Goal: Information Seeking & Learning: Learn about a topic

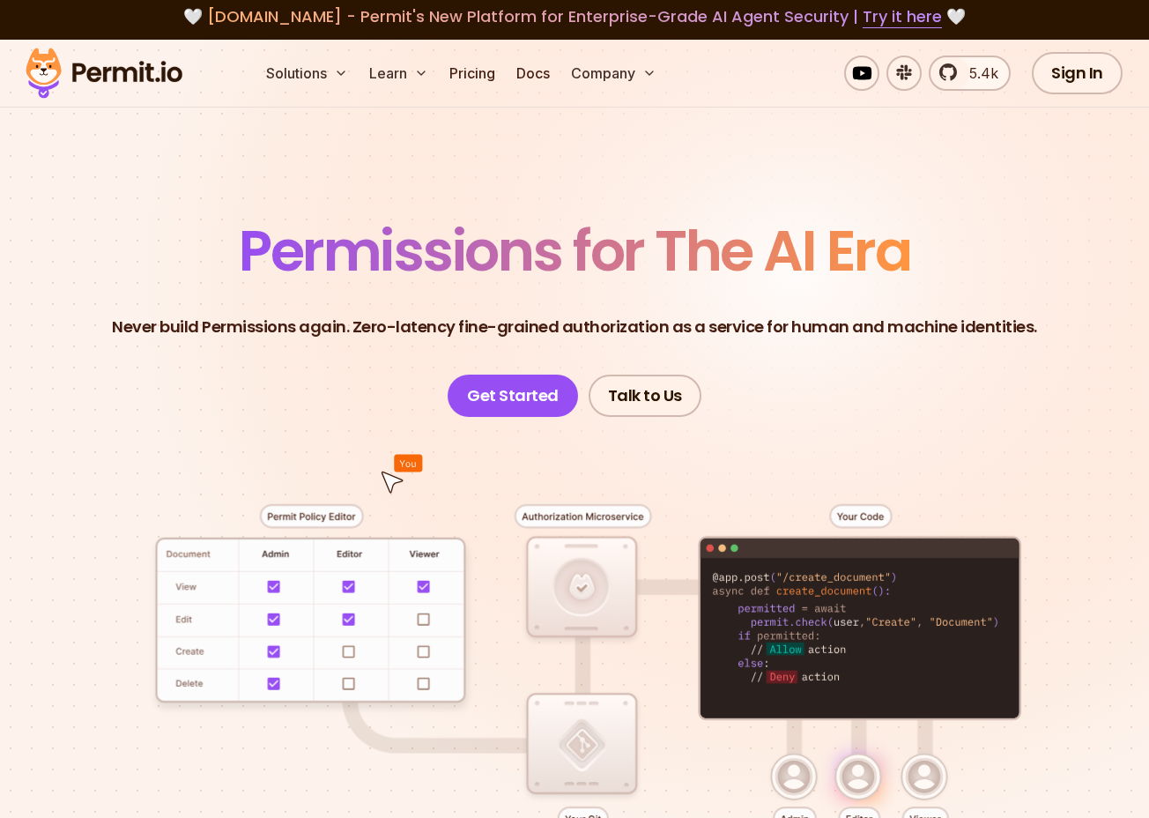
click at [740, 329] on p "Never build Permissions again. Zero-latency fine-grained authorization as a ser…" at bounding box center [574, 327] width 925 height 25
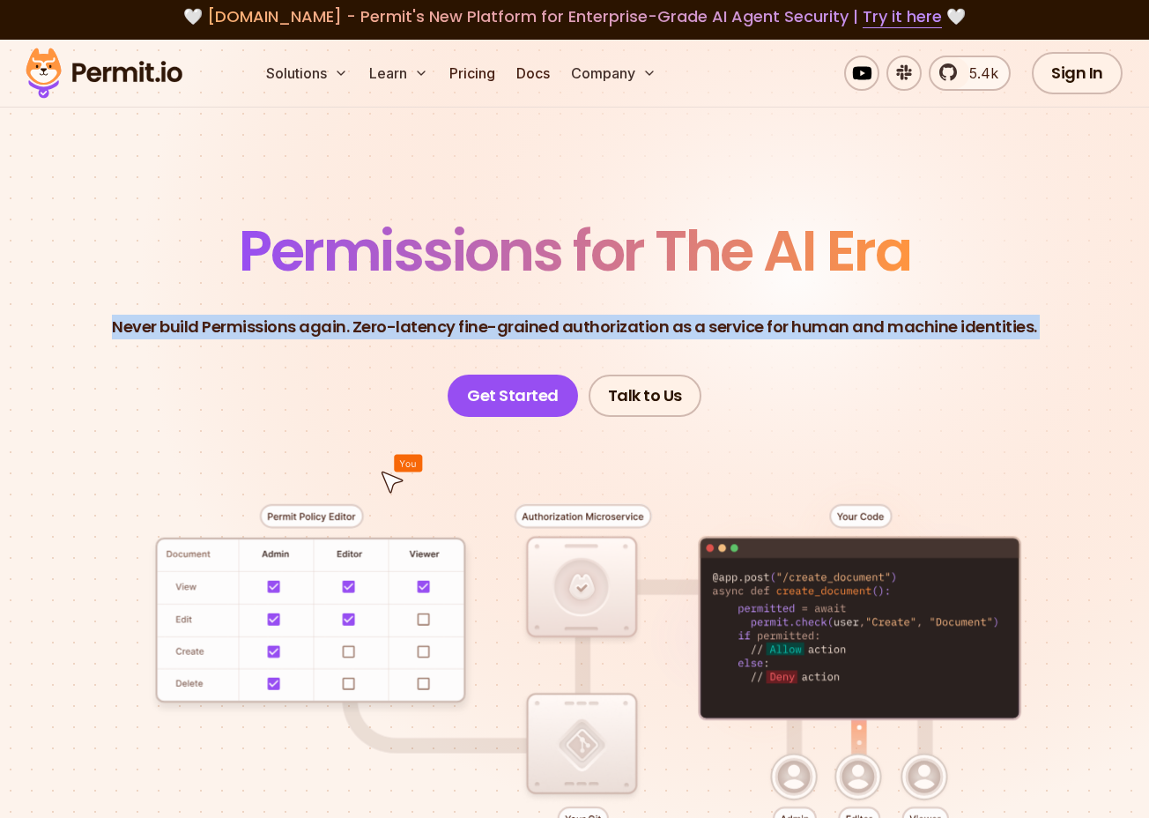
click at [740, 329] on p "Never build Permissions again. Zero-latency fine-grained authorization as a ser…" at bounding box center [574, 327] width 925 height 25
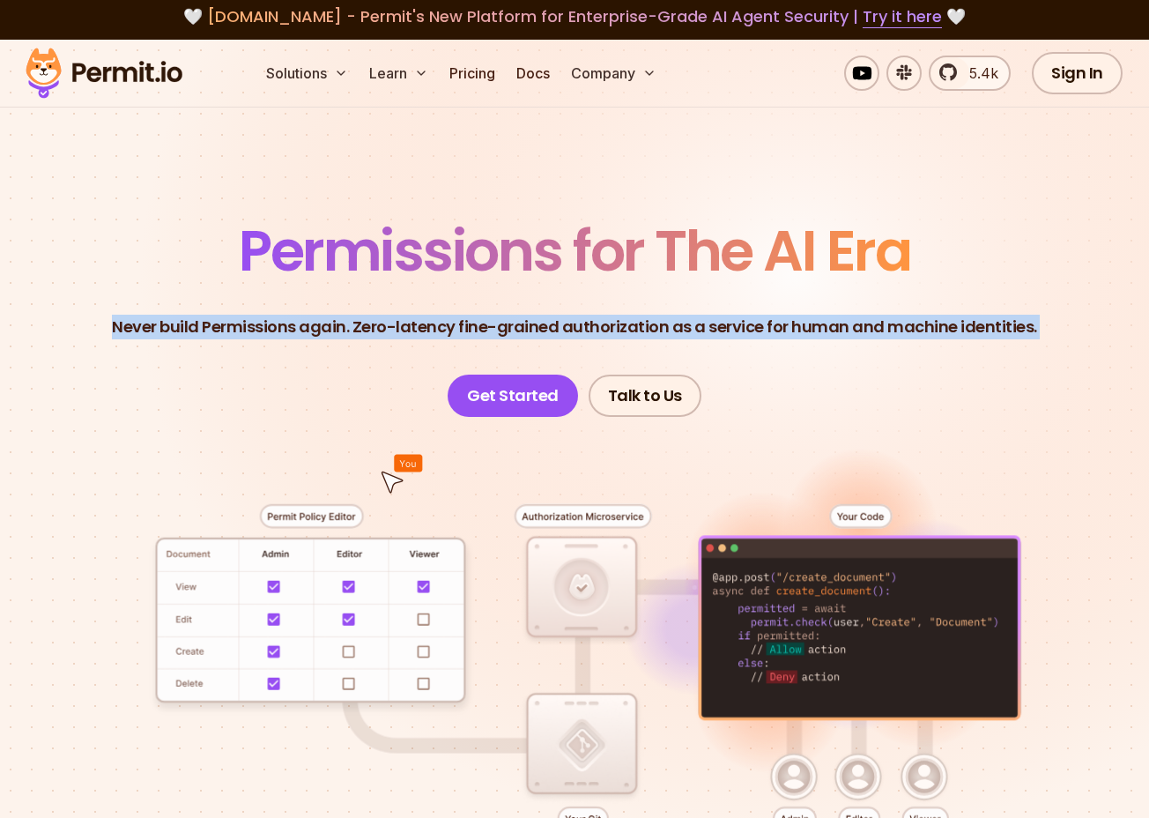
click at [740, 329] on p "Never build Permissions again. Zero-latency fine-grained authorization as a ser…" at bounding box center [574, 327] width 925 height 25
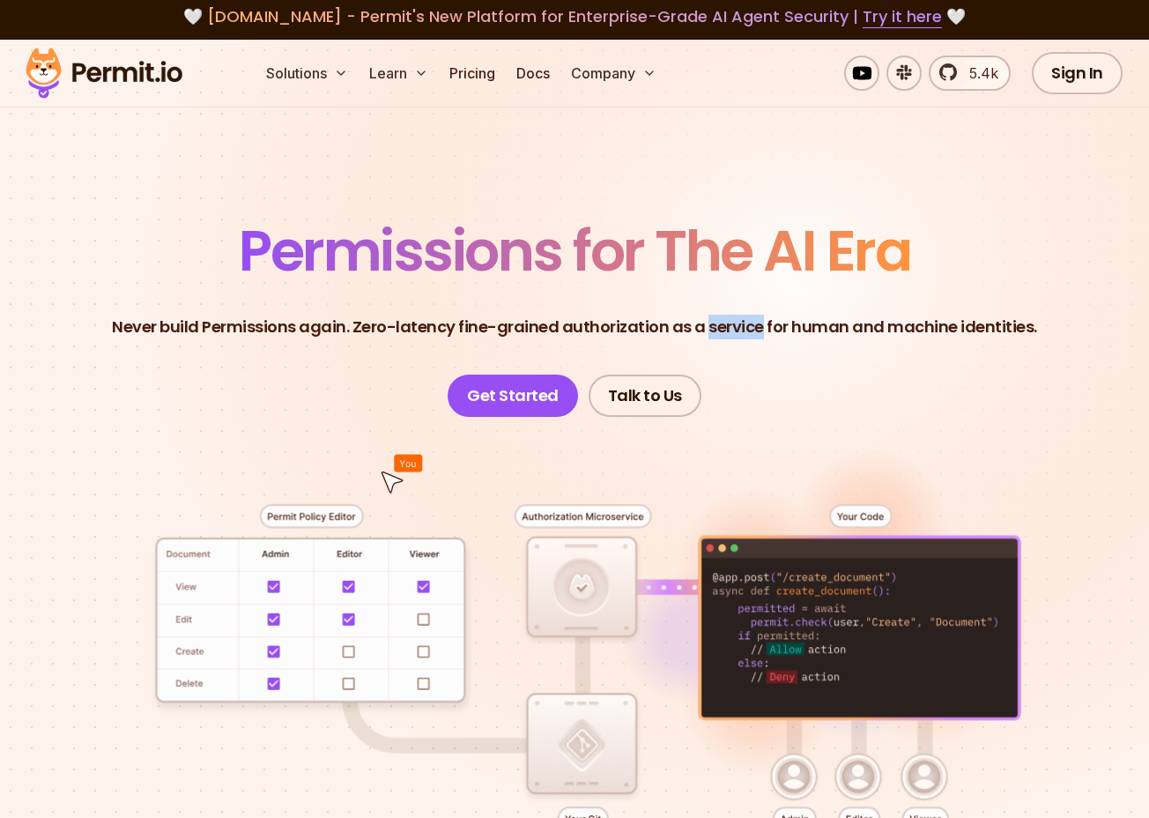
click at [740, 329] on p "Never build Permissions again. Zero-latency fine-grained authorization as a ser…" at bounding box center [574, 327] width 925 height 25
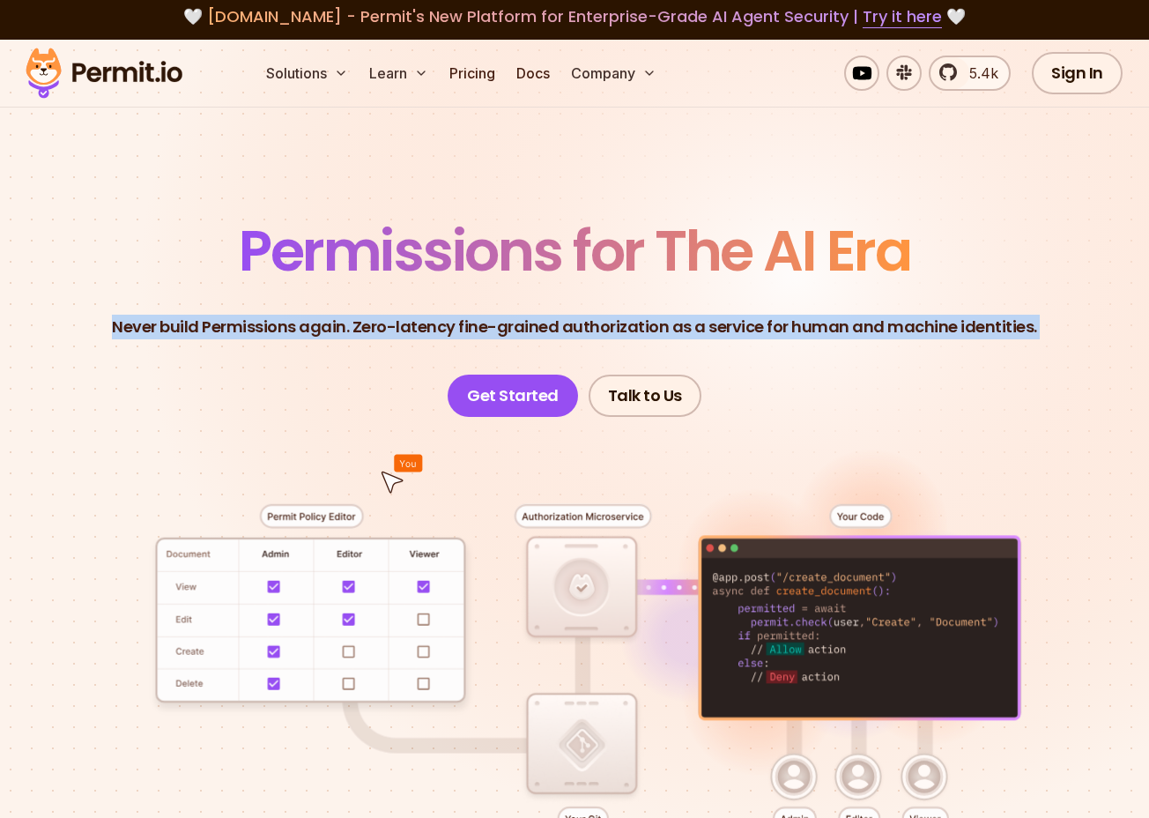
click at [740, 329] on p "Never build Permissions again. Zero-latency fine-grained authorization as a ser…" at bounding box center [574, 327] width 925 height 25
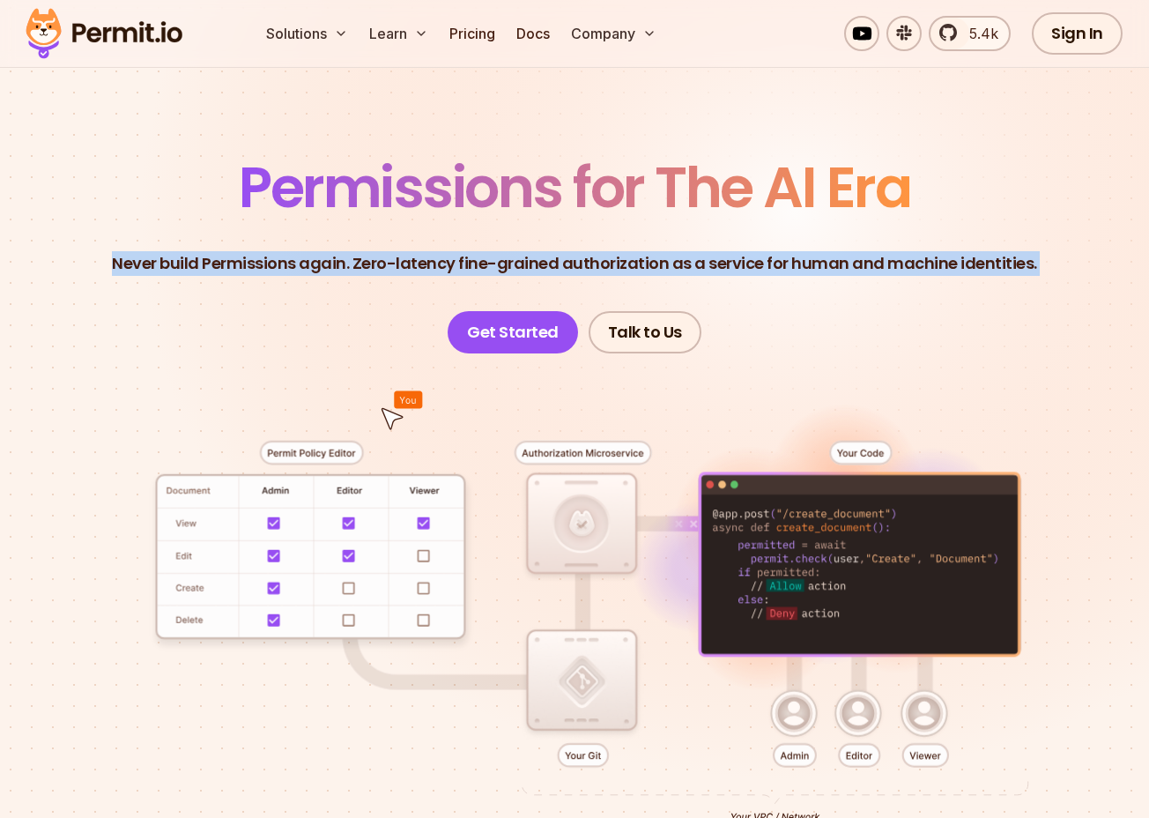
scroll to position [56, 0]
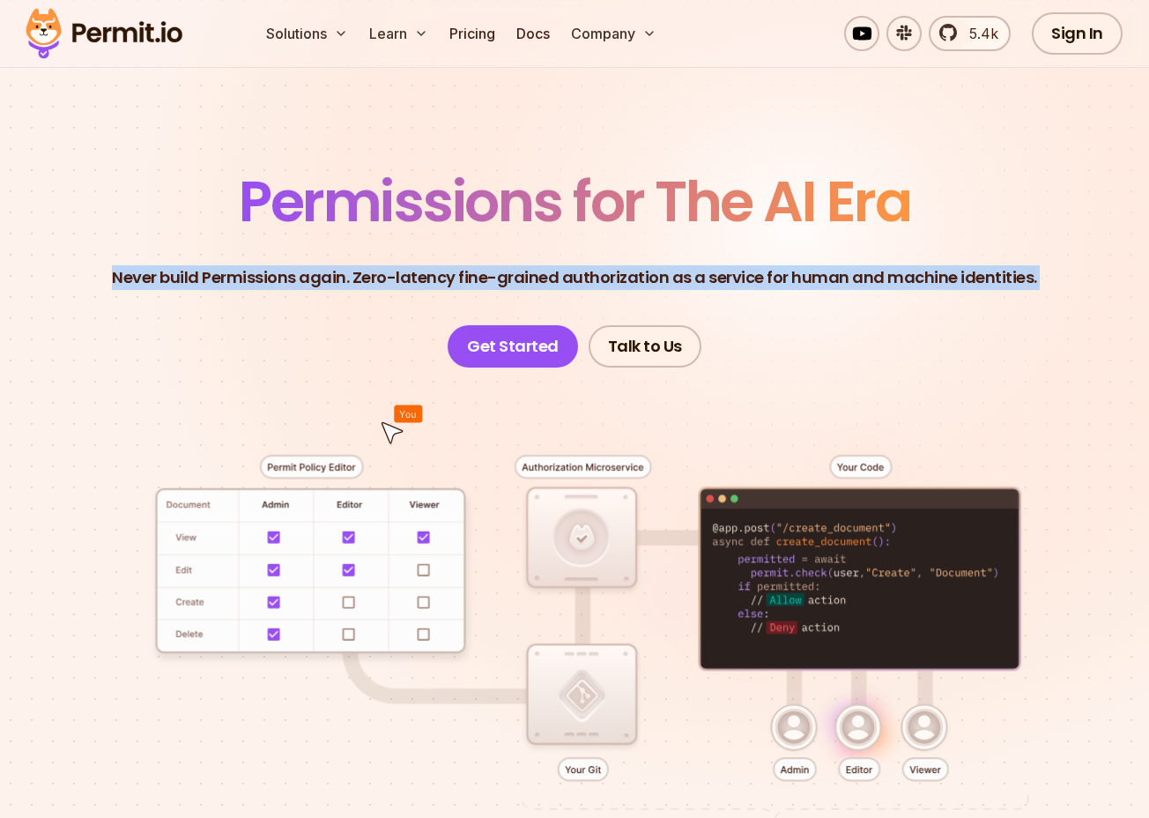
click at [729, 281] on p "Never build Permissions again. Zero-latency fine-grained authorization as a ser…" at bounding box center [574, 277] width 925 height 25
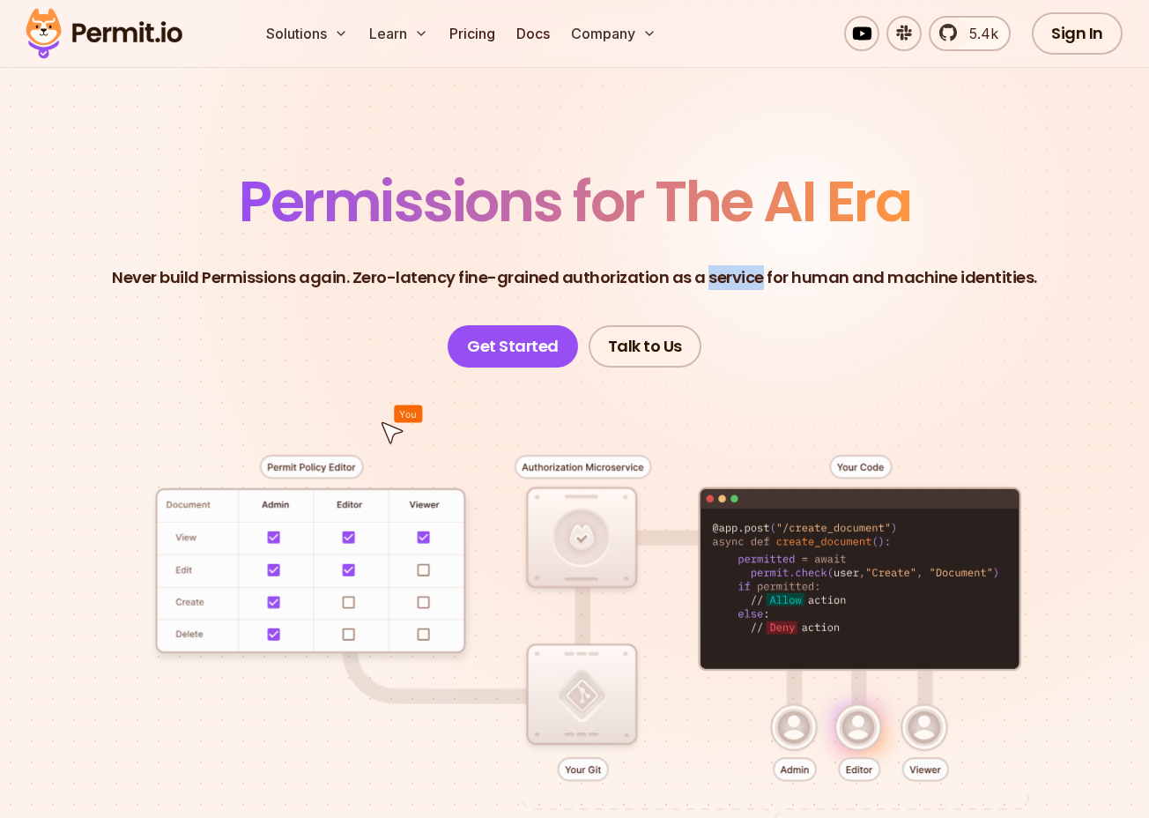
click at [729, 281] on p "Never build Permissions again. Zero-latency fine-grained authorization as a ser…" at bounding box center [574, 277] width 925 height 25
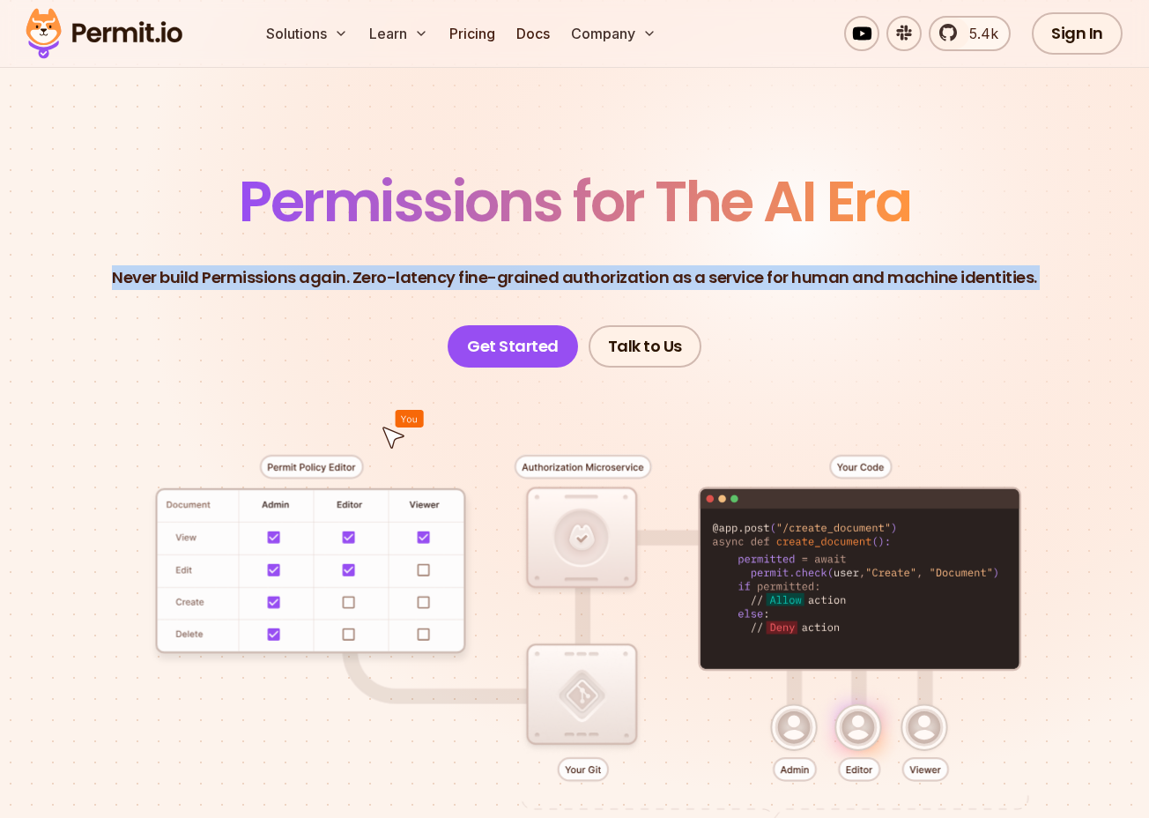
click at [729, 281] on p "Never build Permissions again. Zero-latency fine-grained authorization as a ser…" at bounding box center [574, 277] width 925 height 25
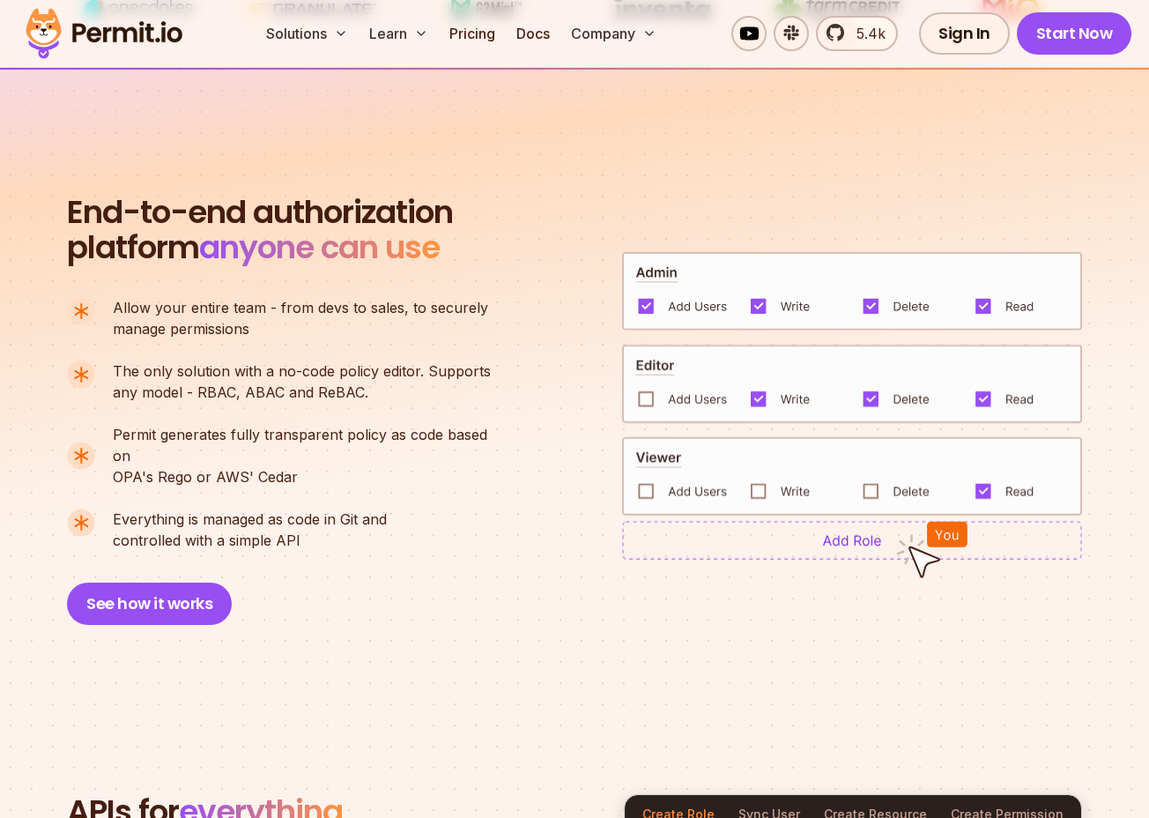
scroll to position [1047, 0]
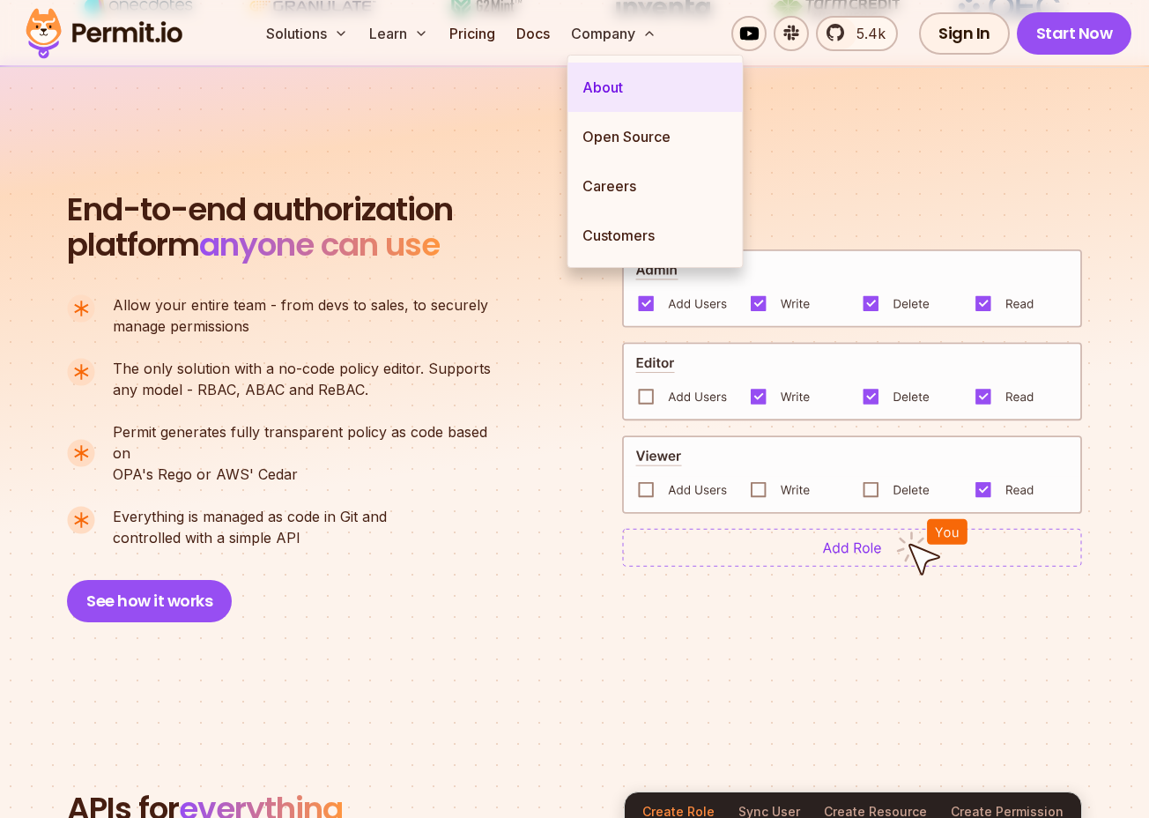
click at [609, 89] on link "About" at bounding box center [655, 87] width 174 height 49
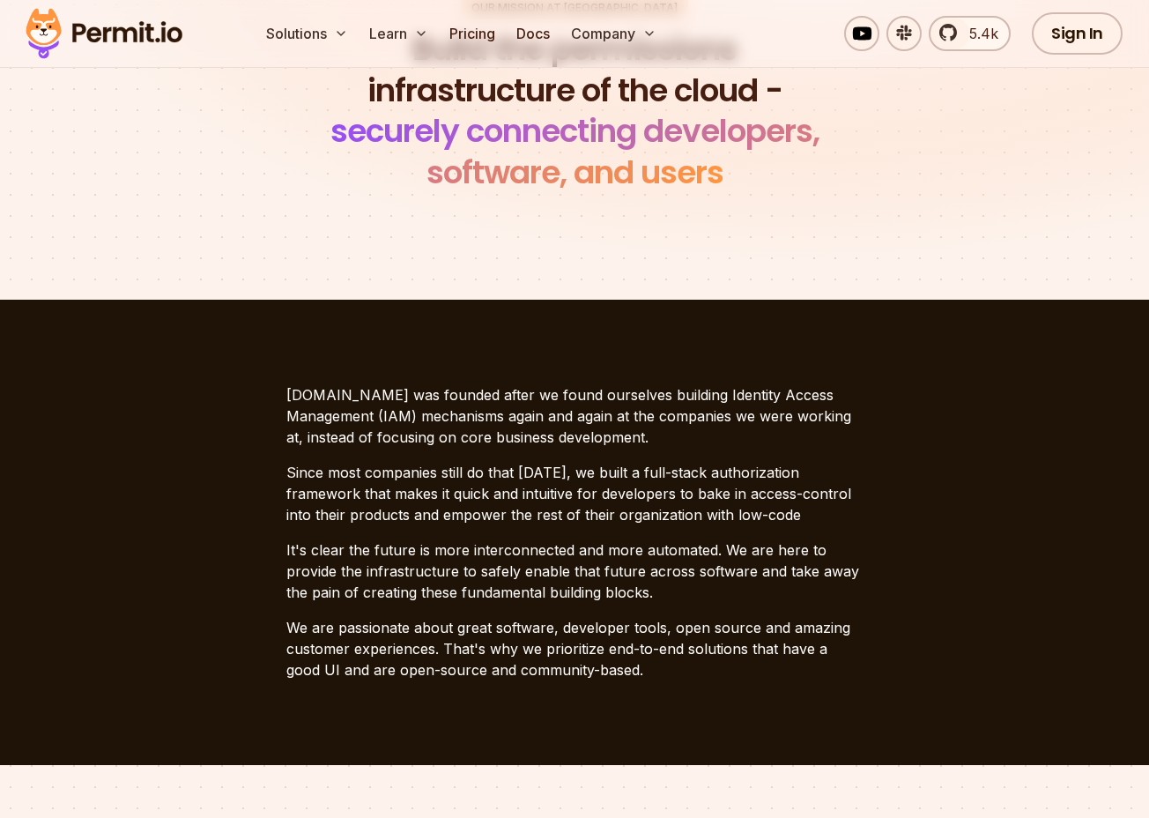
scroll to position [315, 0]
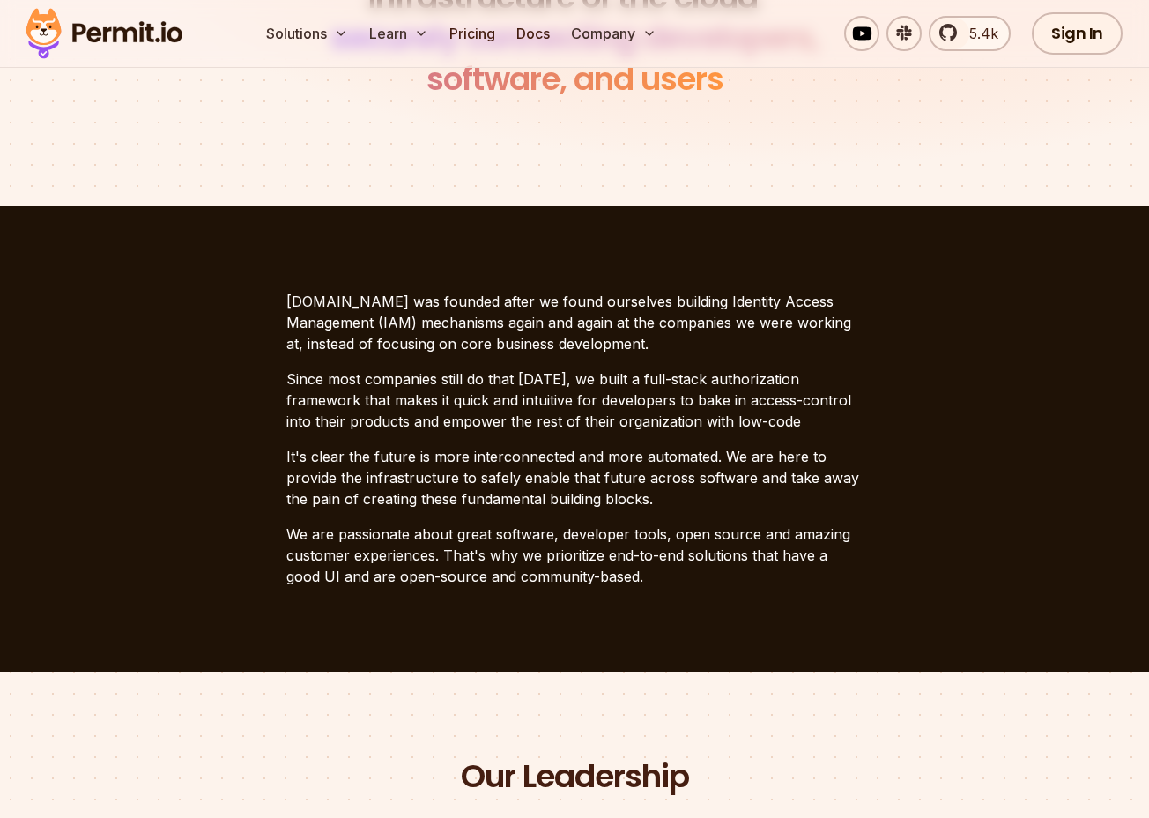
click at [665, 309] on p "[DOMAIN_NAME] was founded after we found ourselves building Identity Access Man…" at bounding box center [574, 322] width 576 height 63
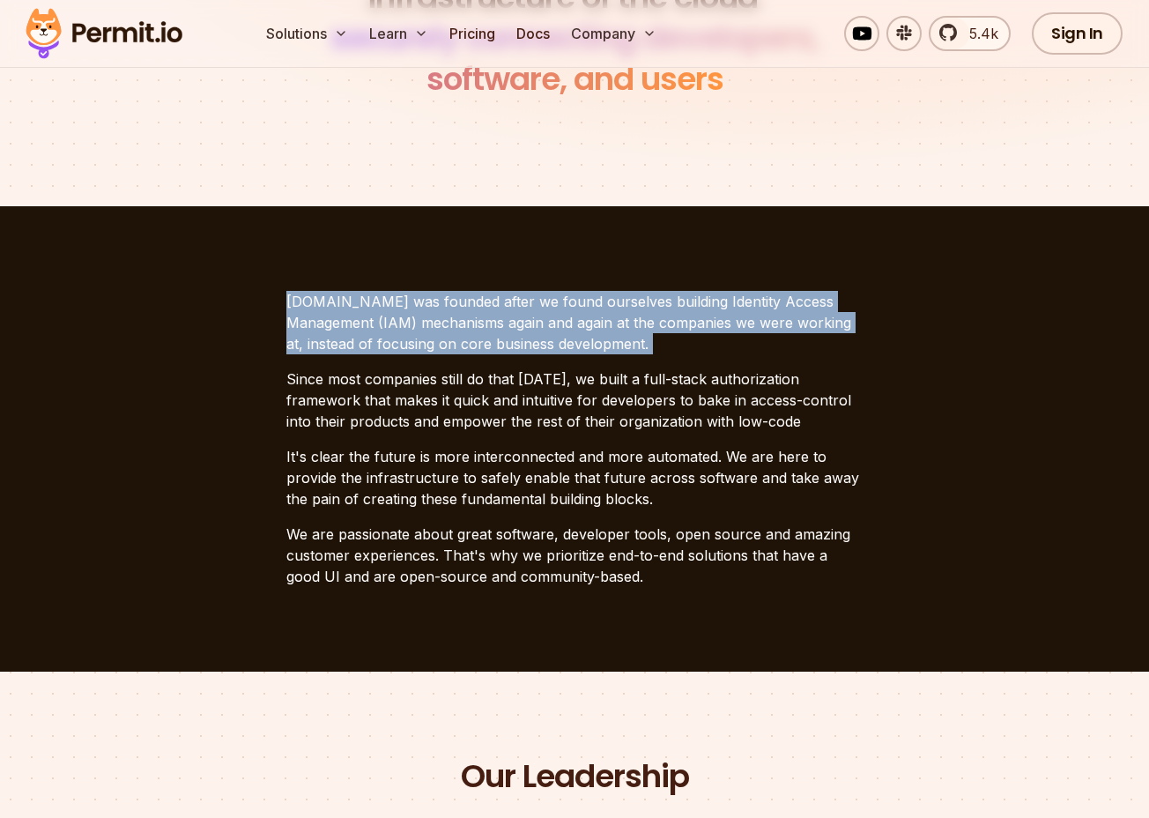
click at [665, 309] on p "[DOMAIN_NAME] was founded after we found ourselves building Identity Access Man…" at bounding box center [574, 322] width 576 height 63
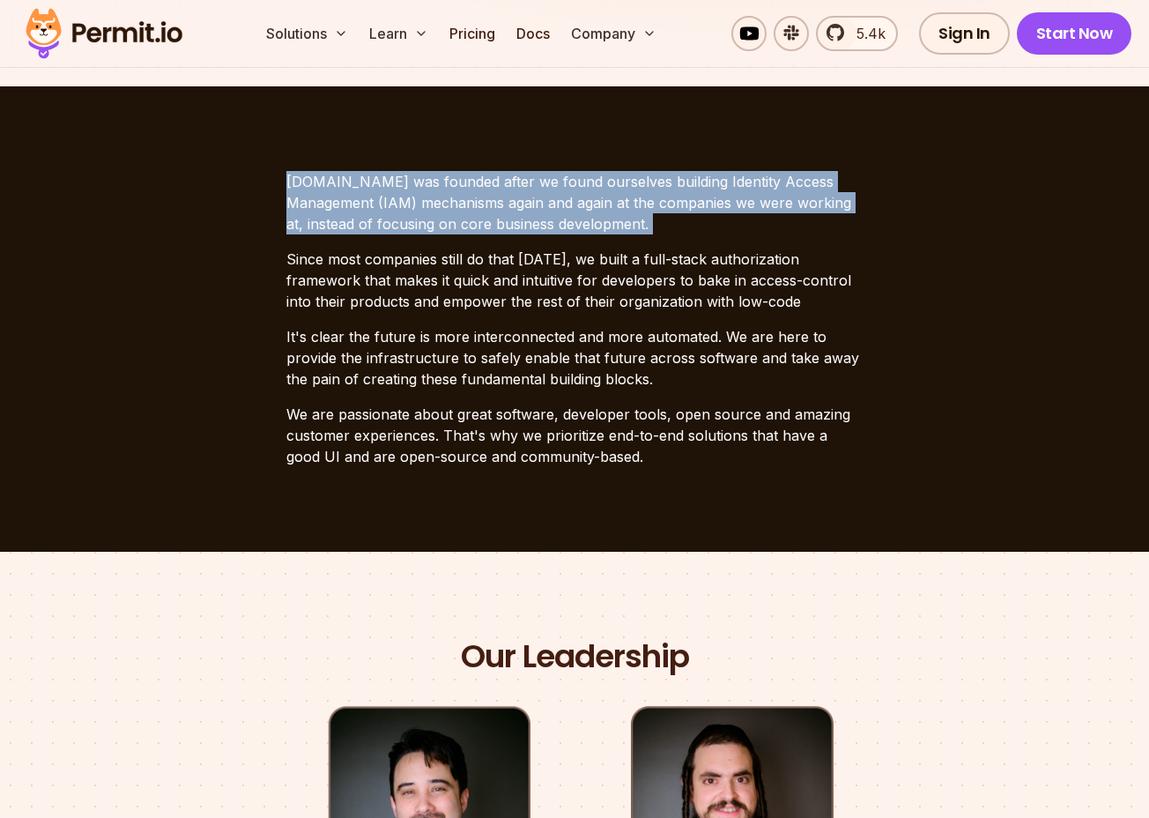
scroll to position [442, 0]
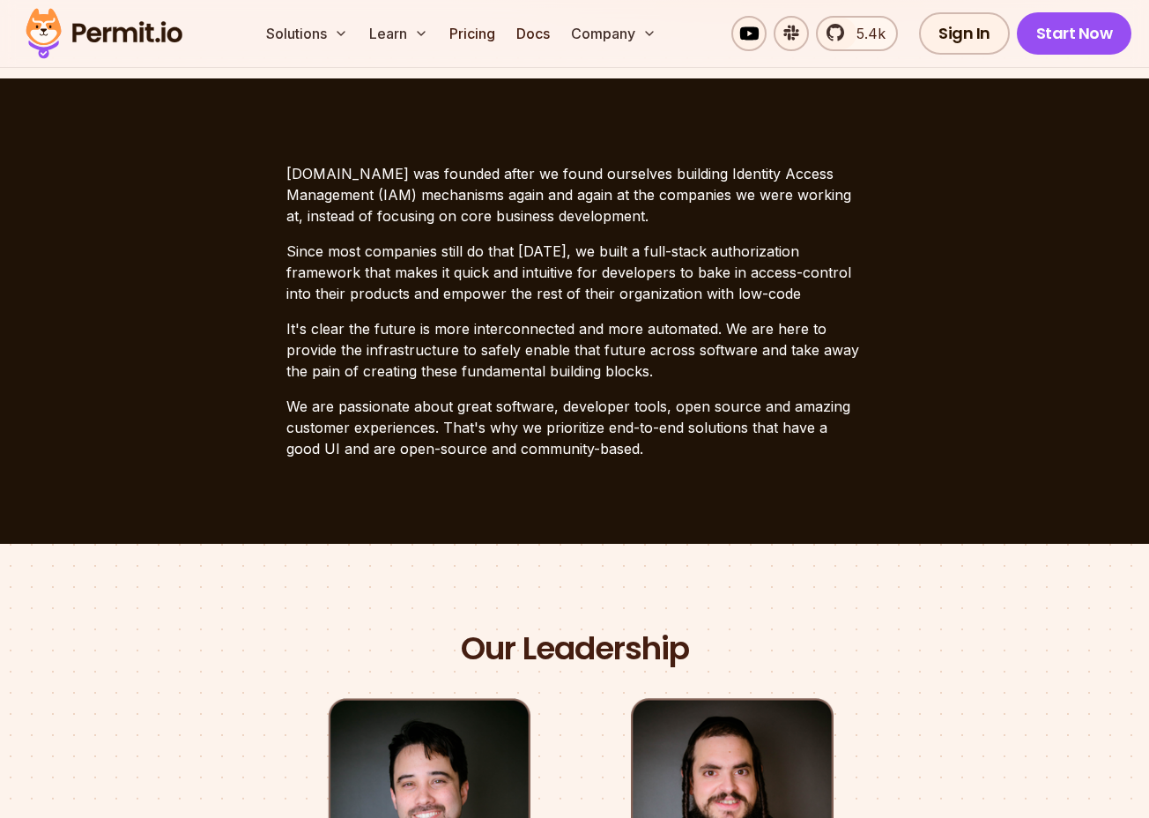
click at [680, 293] on p "Since most companies still do that [DATE], we built a full-stack authorization …" at bounding box center [574, 272] width 576 height 63
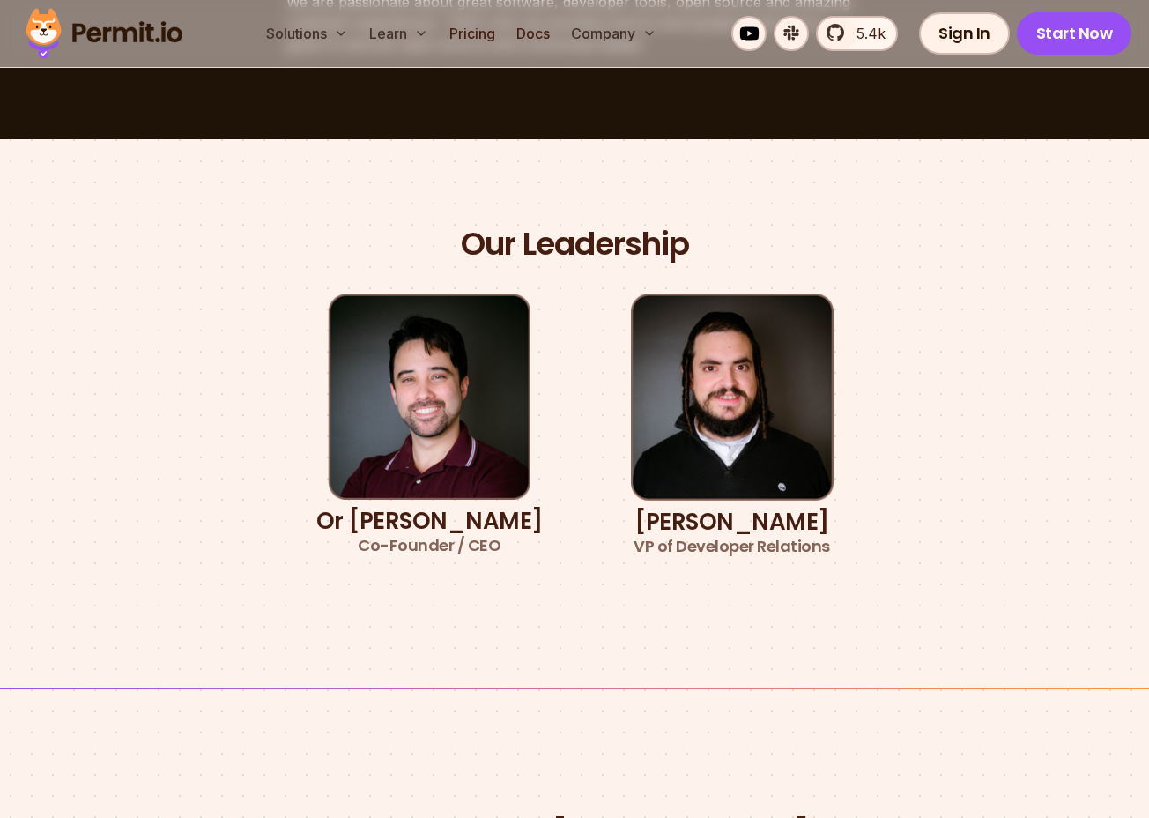
scroll to position [857, 0]
